Goal: Task Accomplishment & Management: Use online tool/utility

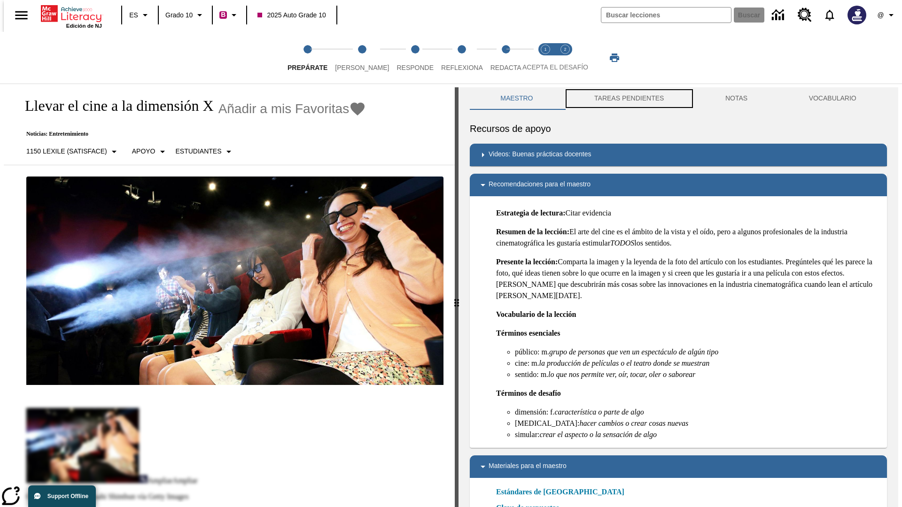
click at [628, 99] on button "TAREAS PENDIENTES" at bounding box center [629, 98] width 131 height 23
